Goal: Find specific page/section: Find specific page/section

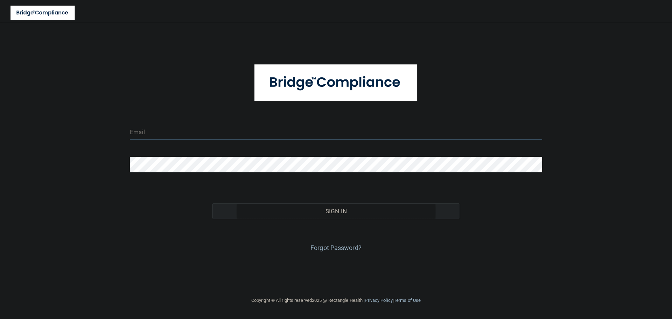
type input "[EMAIL_ADDRESS][DOMAIN_NAME]"
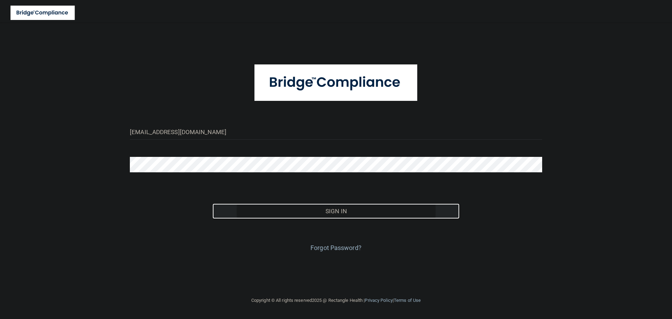
click at [304, 214] on button "Sign In" at bounding box center [337, 210] width 248 height 15
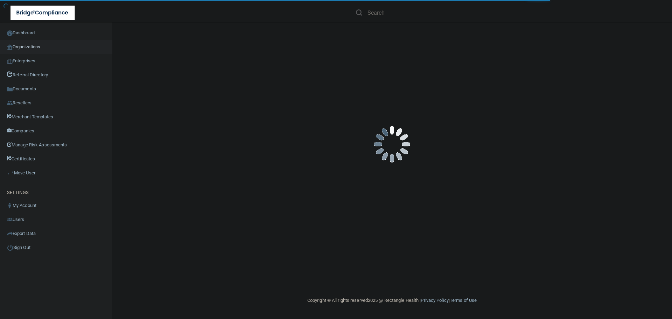
click at [37, 46] on link "Organizations" at bounding box center [56, 47] width 112 height 14
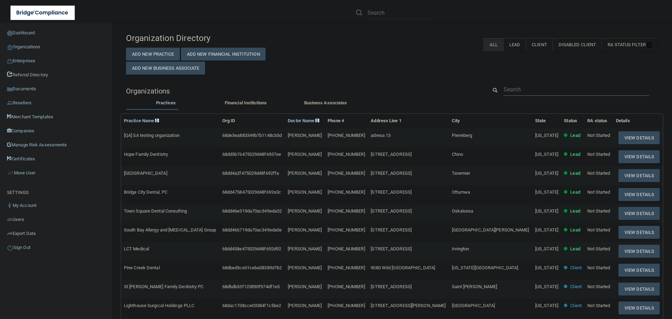
click at [519, 95] on input "text" at bounding box center [577, 89] width 146 height 13
paste input "Avalon Dental Center"
type input "Avalon Dental Center"
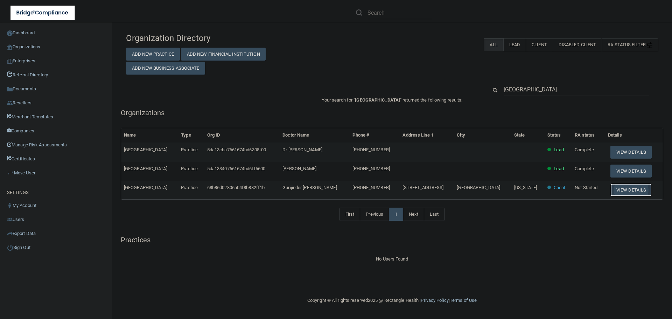
click at [622, 189] on button "View Details" at bounding box center [631, 189] width 41 height 13
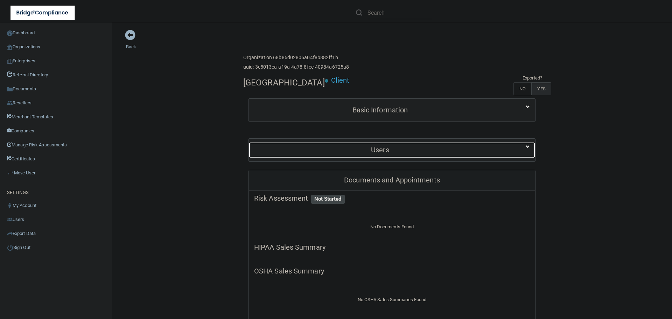
click at [391, 148] on h5 "Users" at bounding box center [380, 150] width 252 height 8
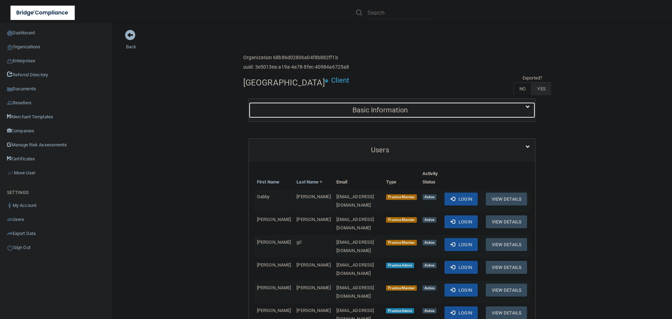
click at [344, 106] on h5 "Basic Information" at bounding box center [380, 110] width 252 height 8
